Goal: Task Accomplishment & Management: Complete application form

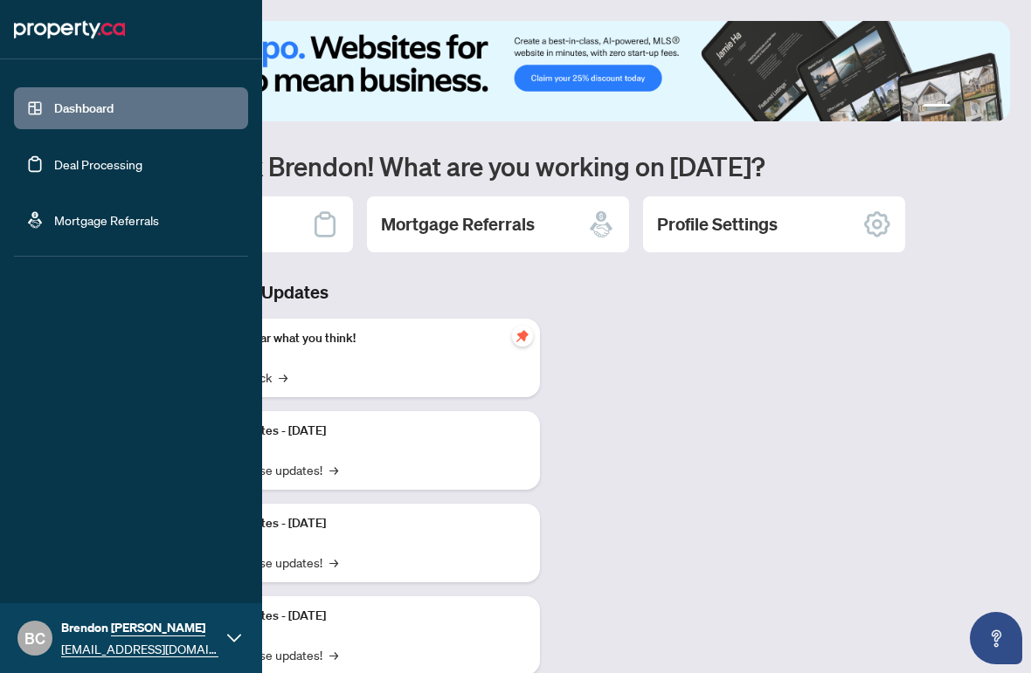
click at [85, 171] on link "Deal Processing" at bounding box center [98, 164] width 88 height 16
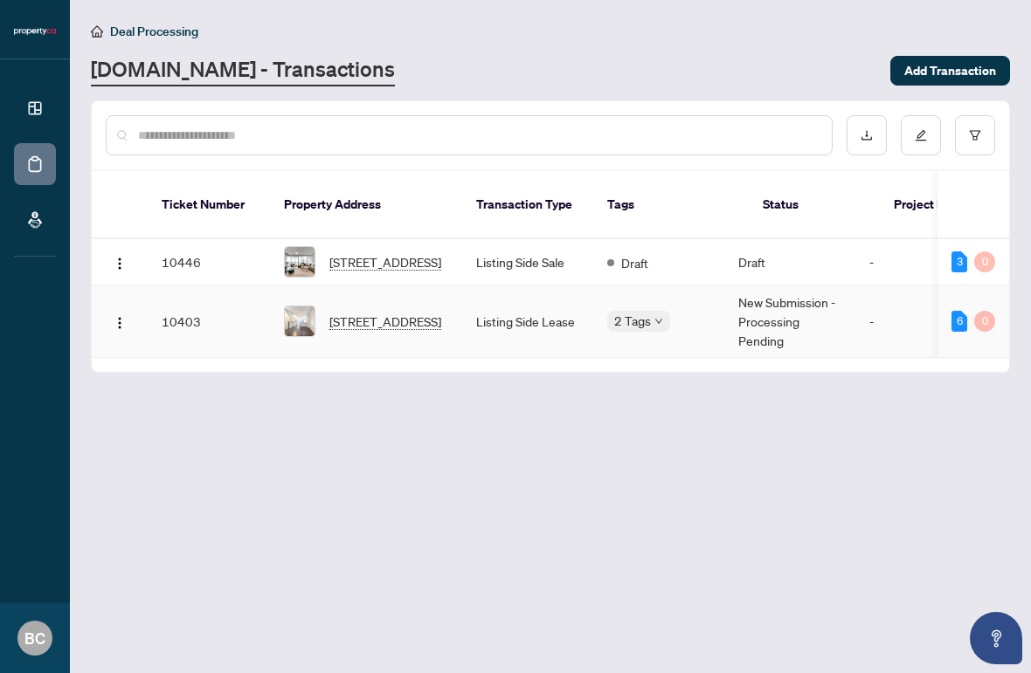
click at [950, 307] on td "6 0" at bounding box center [973, 322] width 72 height 73
click at [951, 311] on div "6" at bounding box center [959, 321] width 16 height 21
click at [511, 312] on td "Listing Side Lease" at bounding box center [527, 322] width 131 height 73
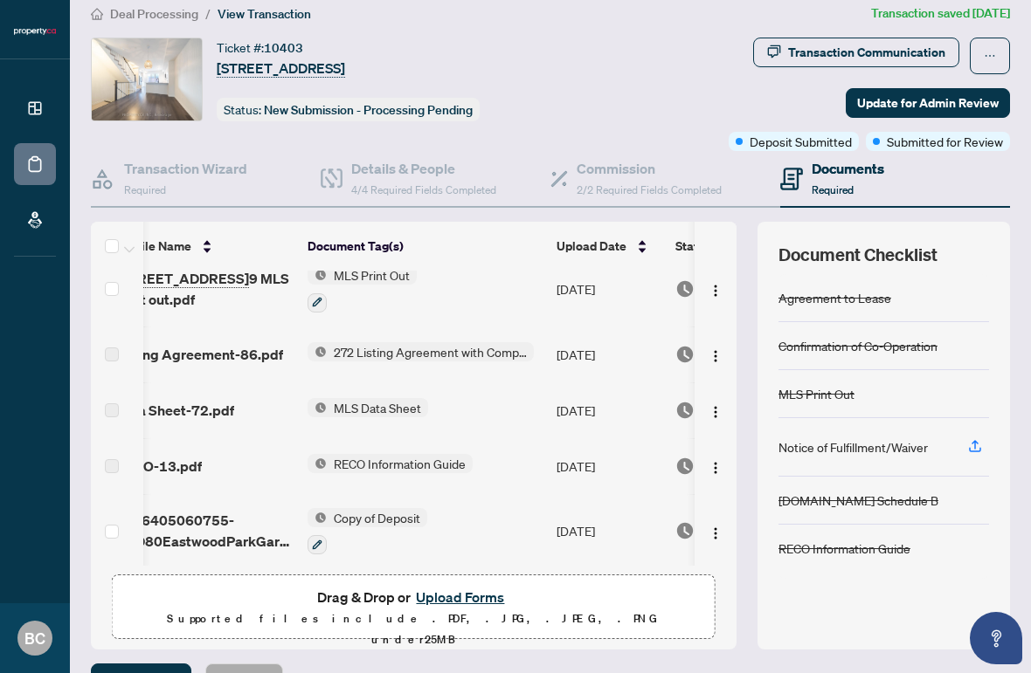
scroll to position [16, 0]
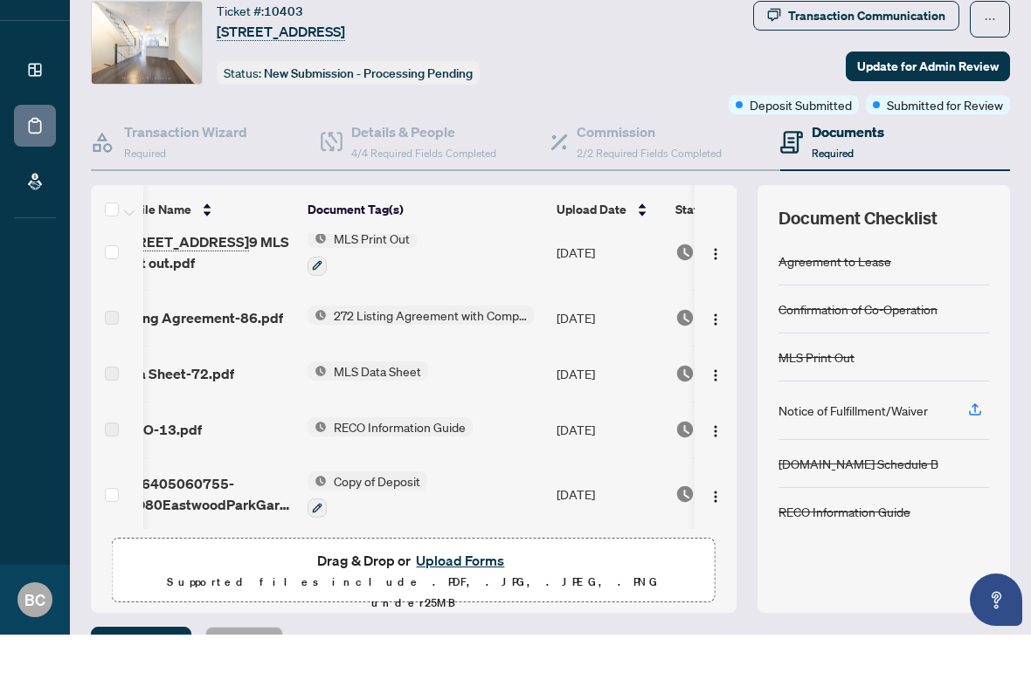
click at [459, 588] on button "Upload Forms" at bounding box center [460, 599] width 99 height 23
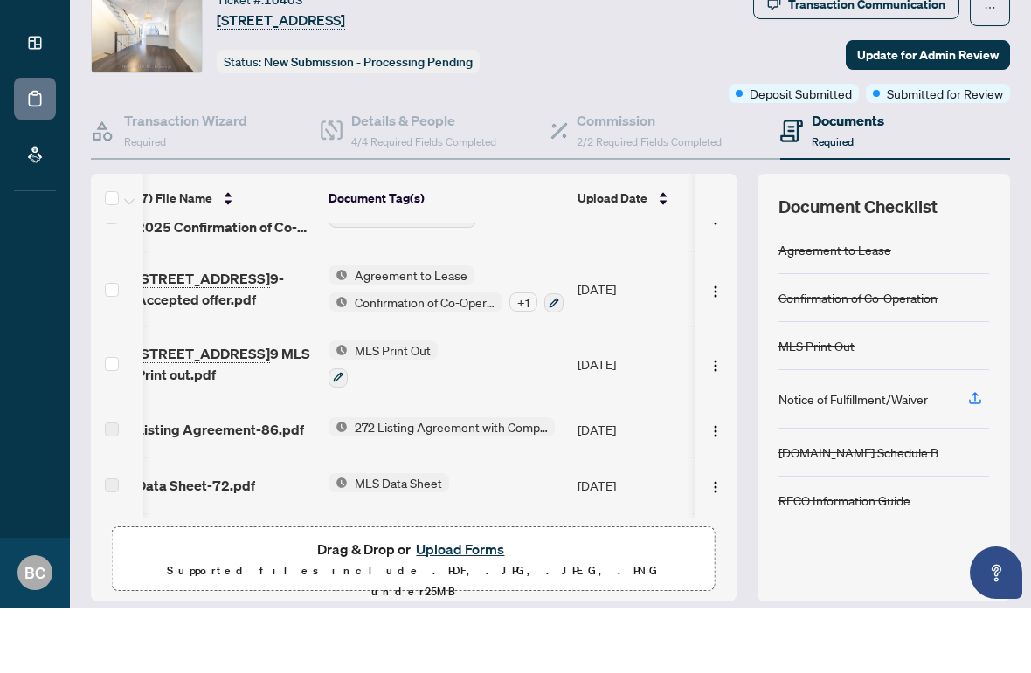
scroll to position [-1, 0]
click at [944, 107] on span "Update for Admin Review" at bounding box center [928, 121] width 142 height 28
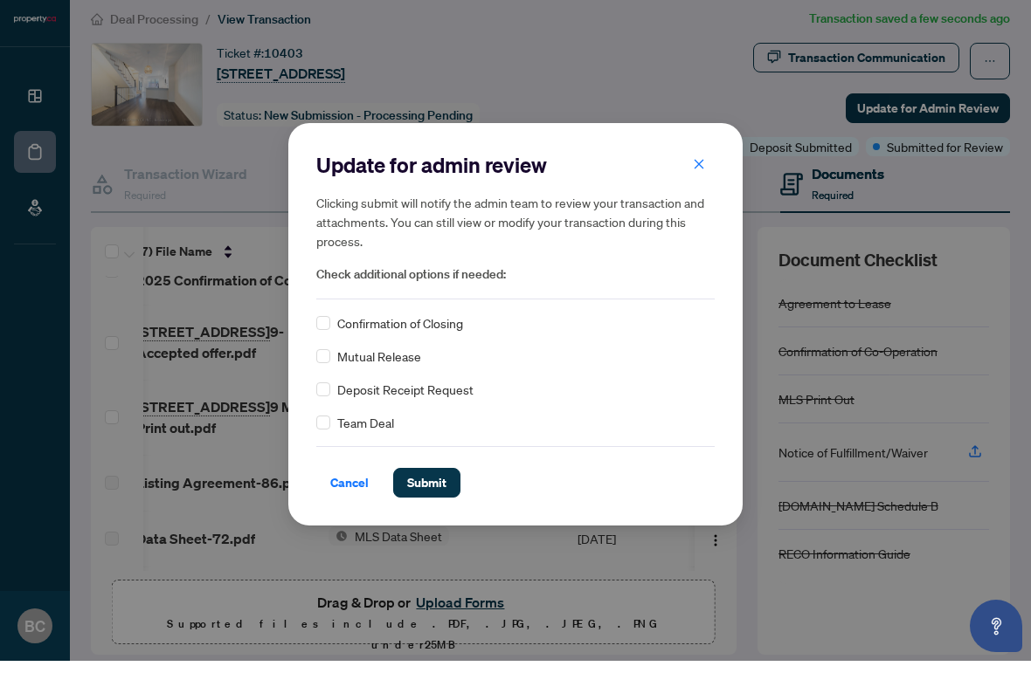
click at [417, 482] on span "Submit" at bounding box center [426, 495] width 39 height 28
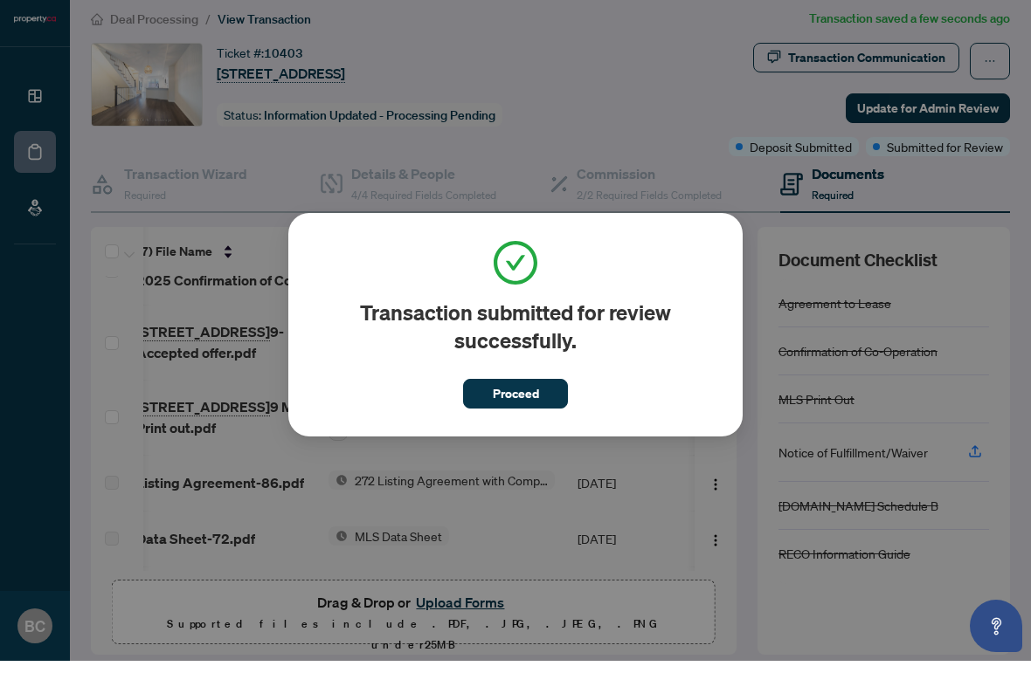
click at [515, 397] on span "Proceed" at bounding box center [516, 406] width 46 height 28
